Goal: Navigation & Orientation: Find specific page/section

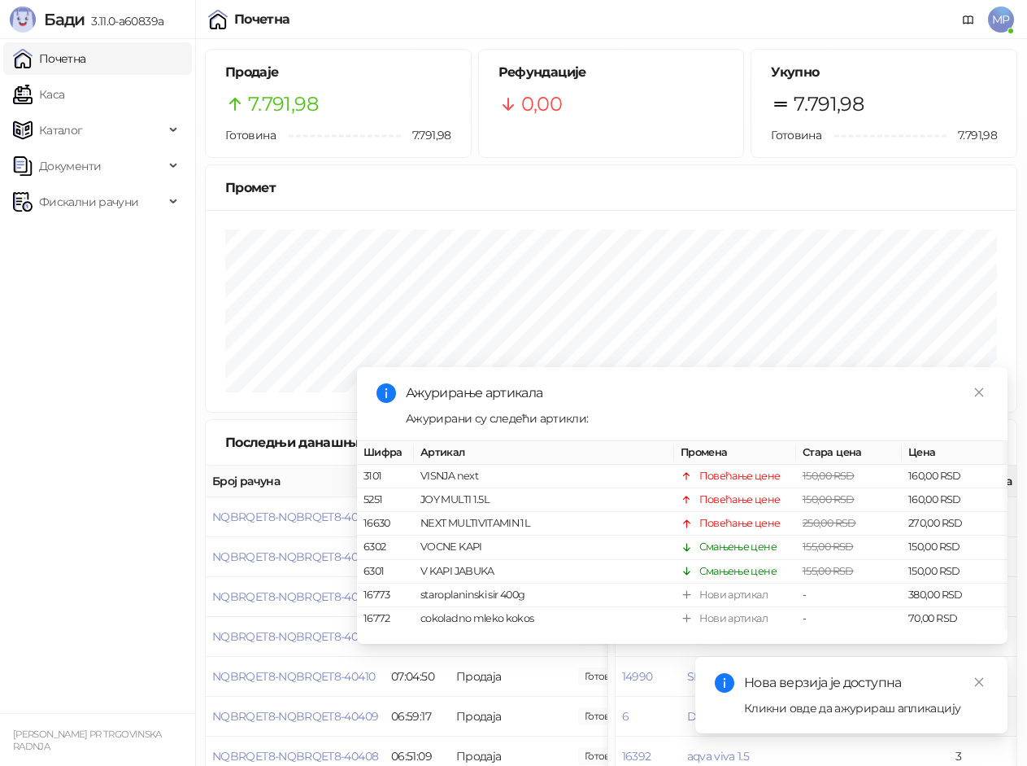
scroll to position [155, 0]
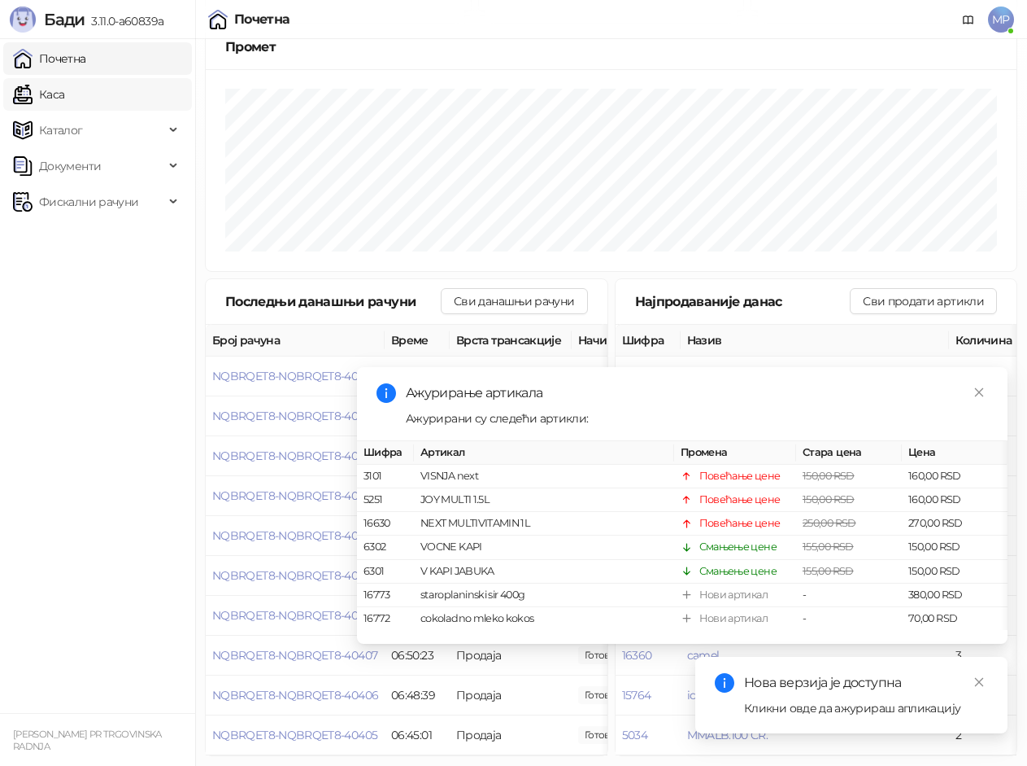
click at [38, 92] on link "Каса" at bounding box center [38, 94] width 51 height 33
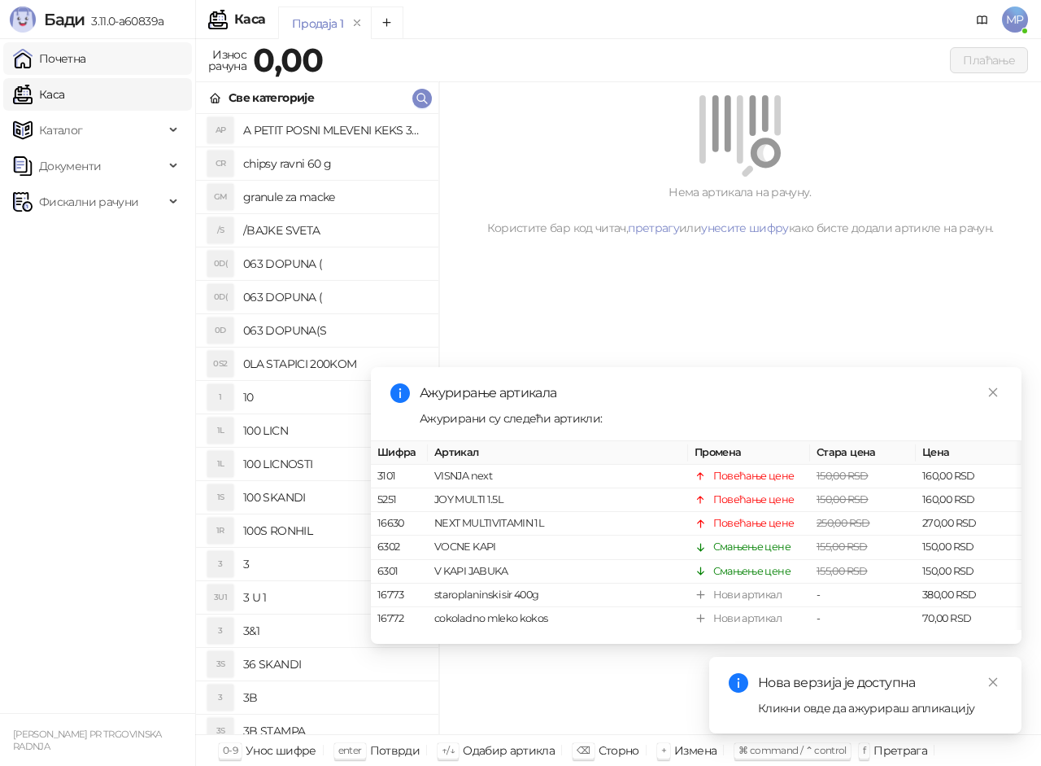
click at [71, 60] on link "Почетна" at bounding box center [49, 58] width 73 height 33
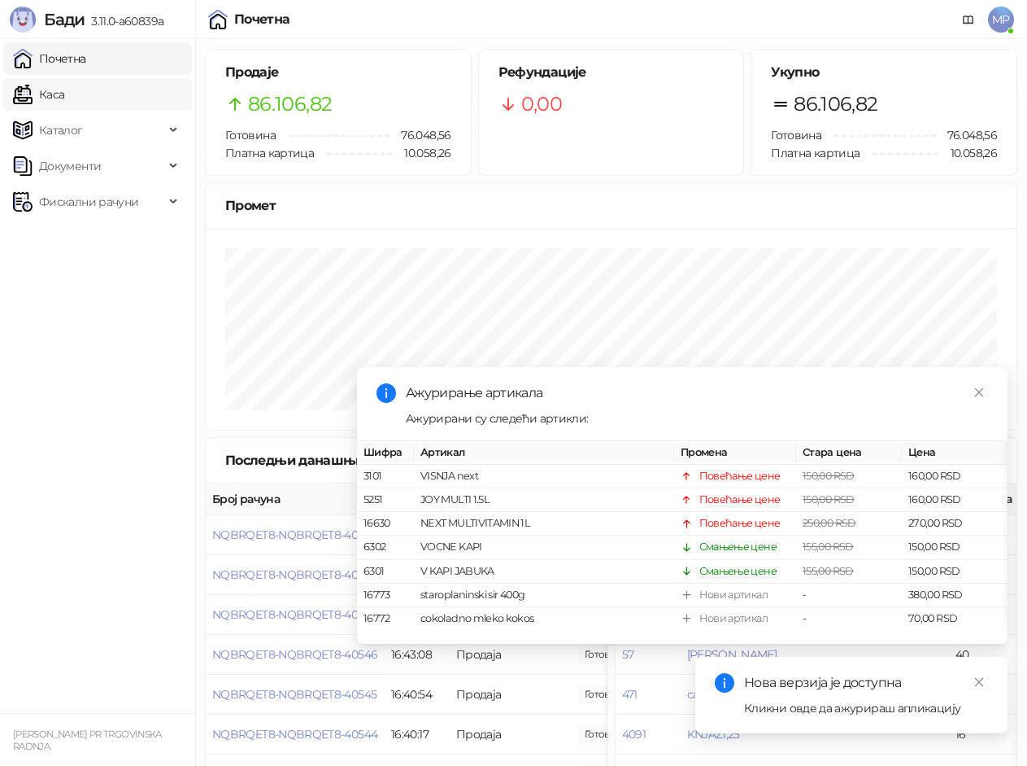
click at [64, 100] on link "Каса" at bounding box center [38, 94] width 51 height 33
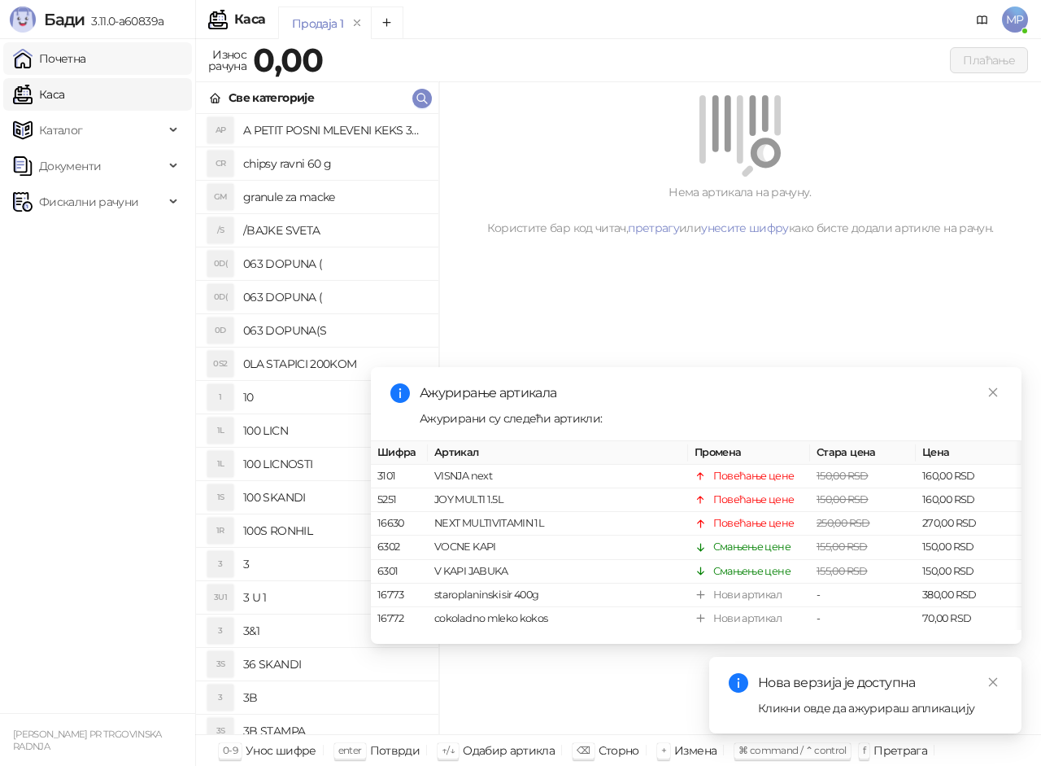
drag, startPoint x: 73, startPoint y: 62, endPoint x: 381, endPoint y: 2, distance: 313.2
click at [74, 62] on link "Почетна" at bounding box center [49, 58] width 73 height 33
